Goal: Find contact information: Find contact information

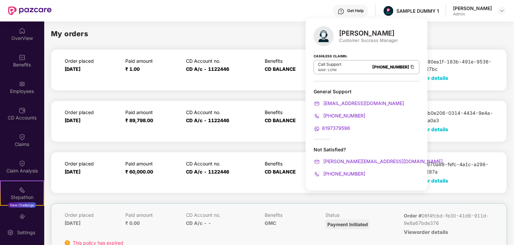
scroll to position [67, 0]
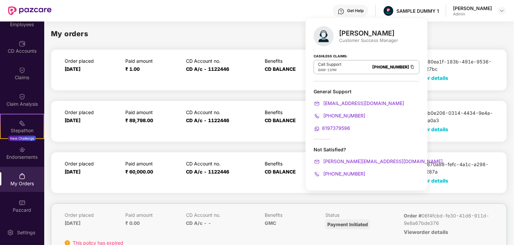
click at [336, 57] on strong "Cashless Claims:" at bounding box center [331, 55] width 34 height 7
click at [337, 55] on strong "Cashless Claims:" at bounding box center [331, 55] width 34 height 7
copy strong "Cashless Claims:"
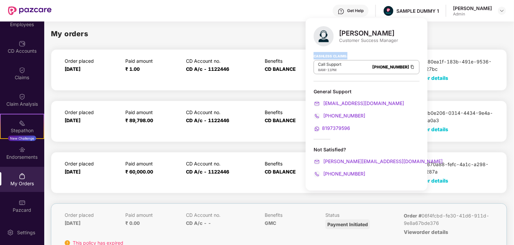
click at [365, 54] on div "Cashless Claims: Call Support 8AM - 11PM [PHONE_NUMBER]" at bounding box center [367, 65] width 106 height 34
click at [334, 60] on div "Call Support 8AM - 11PM [PHONE_NUMBER]" at bounding box center [367, 67] width 106 height 14
click at [332, 64] on p "Call Support" at bounding box center [329, 64] width 23 height 5
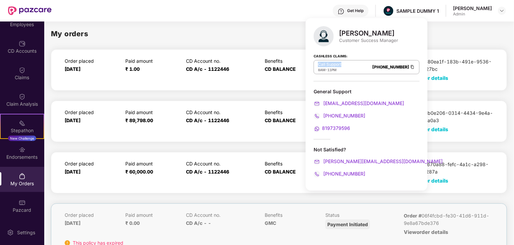
copy p "Call Support"
click at [324, 68] on span "8AM" at bounding box center [321, 70] width 7 height 4
copy div "8AM - 11PM"
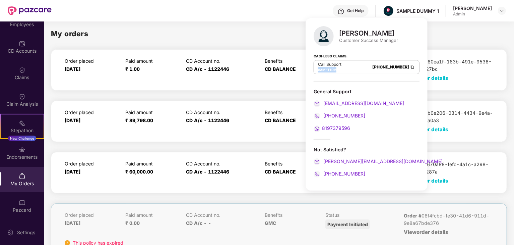
click at [410, 67] on img at bounding box center [412, 67] width 5 height 6
click at [372, 109] on div "General Support [EMAIL_ADDRESS][DOMAIN_NAME] [PHONE_NUMBER] 8197379596" at bounding box center [367, 110] width 106 height 44
click at [336, 148] on div "Not Satisfied?" at bounding box center [367, 149] width 106 height 6
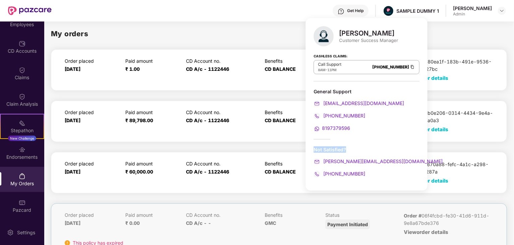
copy div "Not Satisfied?"
